Goal: Transaction & Acquisition: Purchase product/service

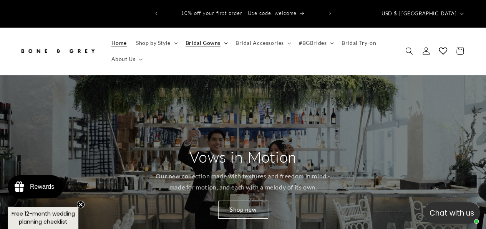
click at [212, 40] on span "Bridal Gowns" at bounding box center [203, 43] width 35 height 7
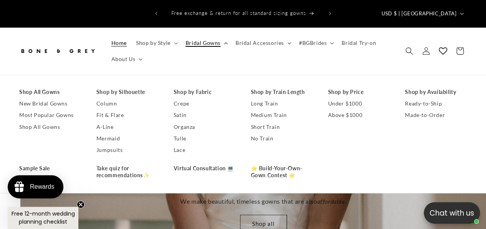
scroll to position [0, 486]
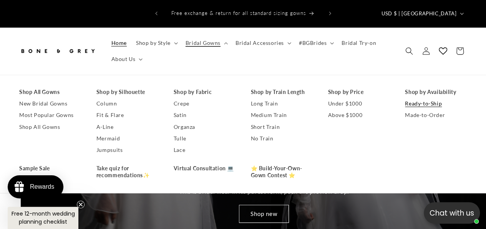
click at [413, 98] on link "Ready-to-Ship" at bounding box center [436, 104] width 62 height 12
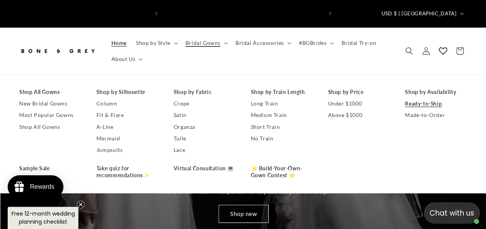
scroll to position [0, 319]
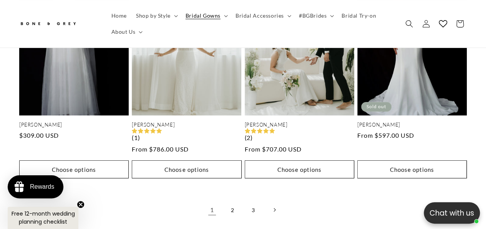
scroll to position [1487, 0]
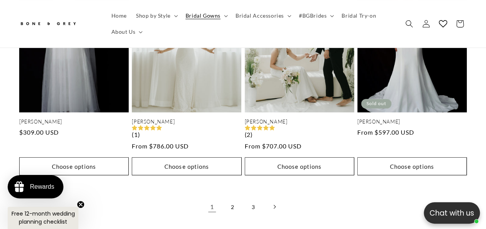
click at [276, 199] on link "Next page" at bounding box center [274, 207] width 17 height 17
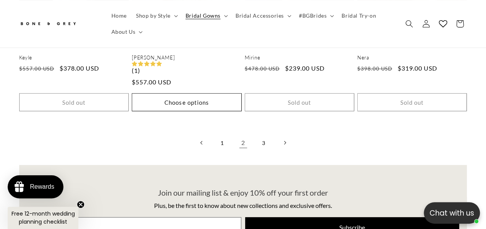
scroll to position [1537, 0]
click at [285, 141] on icon "Next page" at bounding box center [285, 143] width 2 height 4
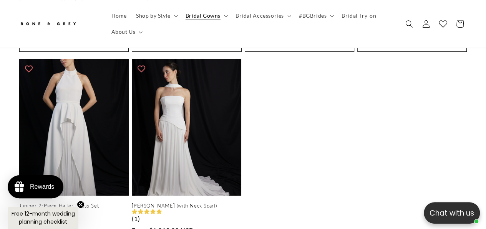
scroll to position [0, 319]
